Goal: Task Accomplishment & Management: Manage account settings

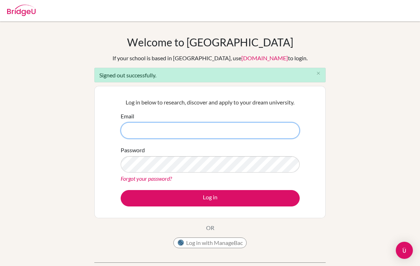
type input "oLWNtxkywQ3mE11z9Tu2"
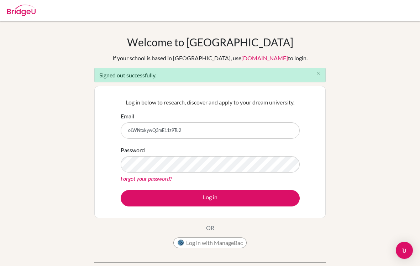
click at [210, 198] on button "Log in" at bounding box center [210, 198] width 179 height 16
click at [268, 124] on input "oLWNtxkywQ3mE11z9Tu2" at bounding box center [210, 130] width 179 height 16
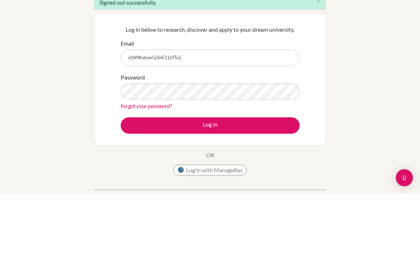
click at [138, 122] on input "oLWNtxkywQ3mE11z9Tu2" at bounding box center [210, 130] width 179 height 16
click at [139, 122] on input "oLWNtxkywQ3mE11z9Tu2" at bounding box center [210, 130] width 179 height 16
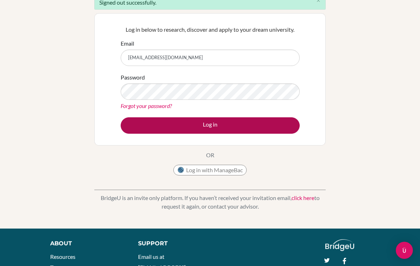
type input "[EMAIL_ADDRESS][DOMAIN_NAME]"
click at [272, 122] on button "Log in" at bounding box center [210, 125] width 179 height 16
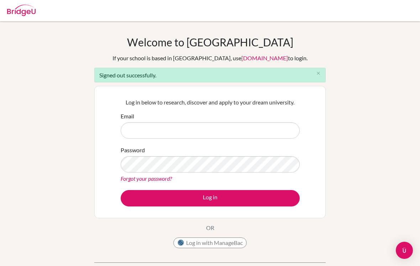
scroll to position [-3, 0]
type input "oLWNtxkywQ3mE11z9Tu2"
click at [272, 128] on input "oLWNtxkywQ3mE11z9Tu2" at bounding box center [210, 130] width 179 height 16
click at [126, 129] on input "oLWNtxkywQ3mE11z9Tu2" at bounding box center [210, 130] width 179 height 16
click at [138, 134] on input "oLWNtxkywQ3mE11z9Tu2" at bounding box center [210, 130] width 179 height 16
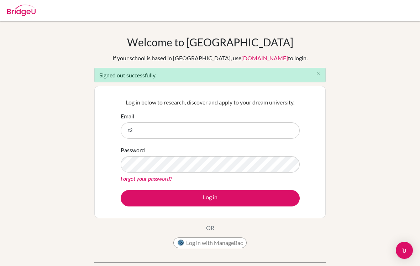
type input "t"
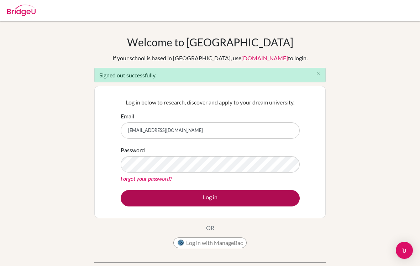
type input "g25t.homma199@gmail.com"
click at [275, 202] on button "Log in" at bounding box center [210, 198] width 179 height 16
